Goal: Navigation & Orientation: Find specific page/section

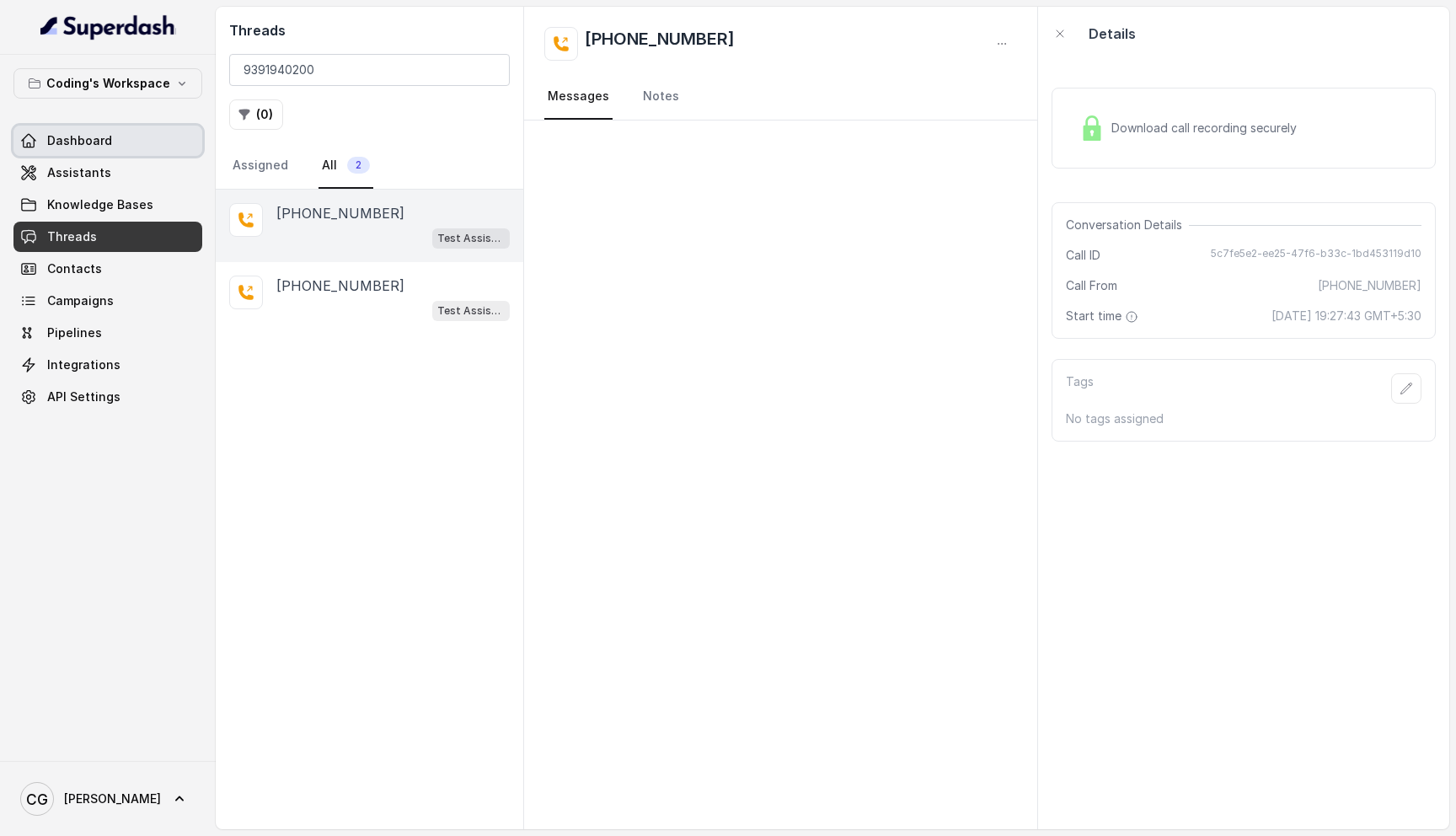
click at [108, 150] on link "Dashboard" at bounding box center [107, 141] width 189 height 30
